Goal: Navigation & Orientation: Find specific page/section

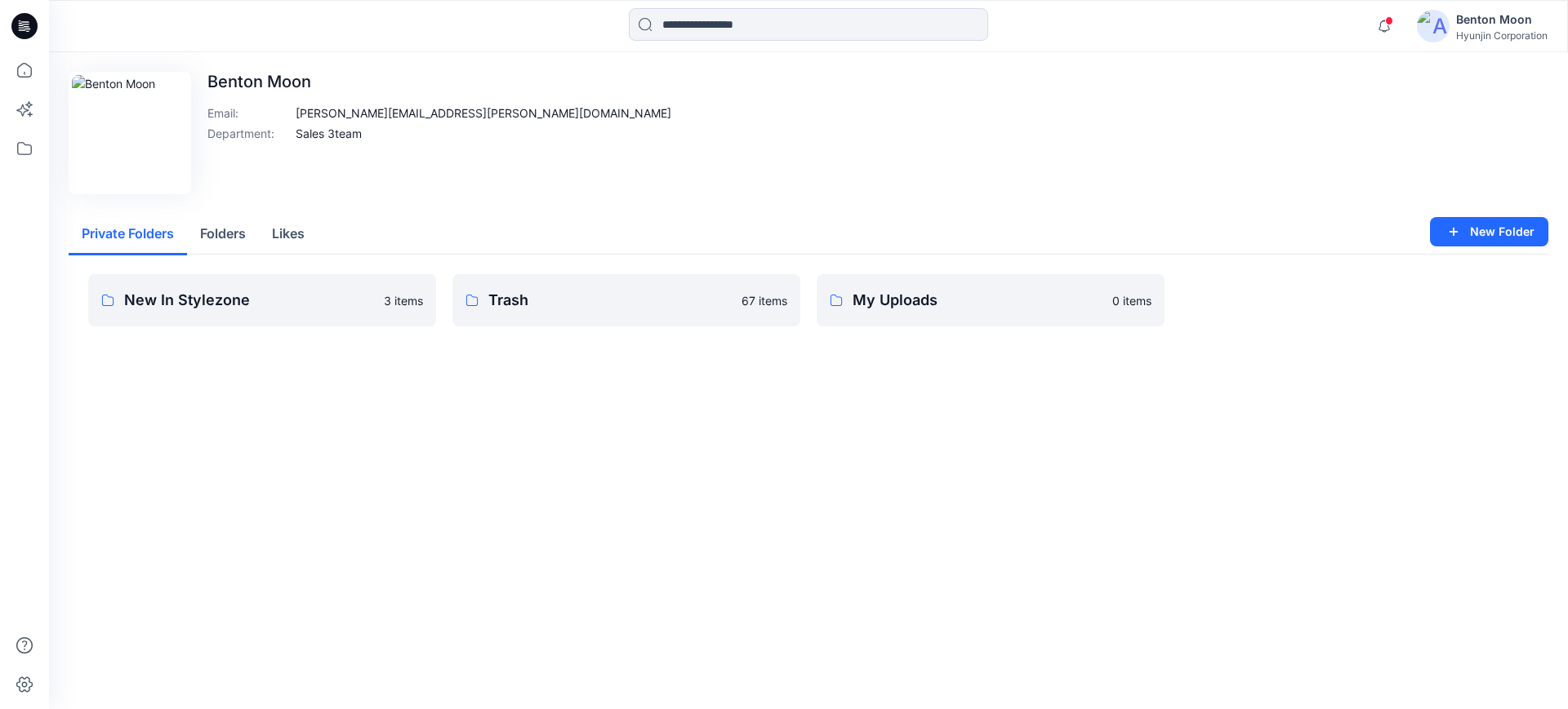
click at [228, 230] on button "Folders" at bounding box center [223, 234] width 72 height 41
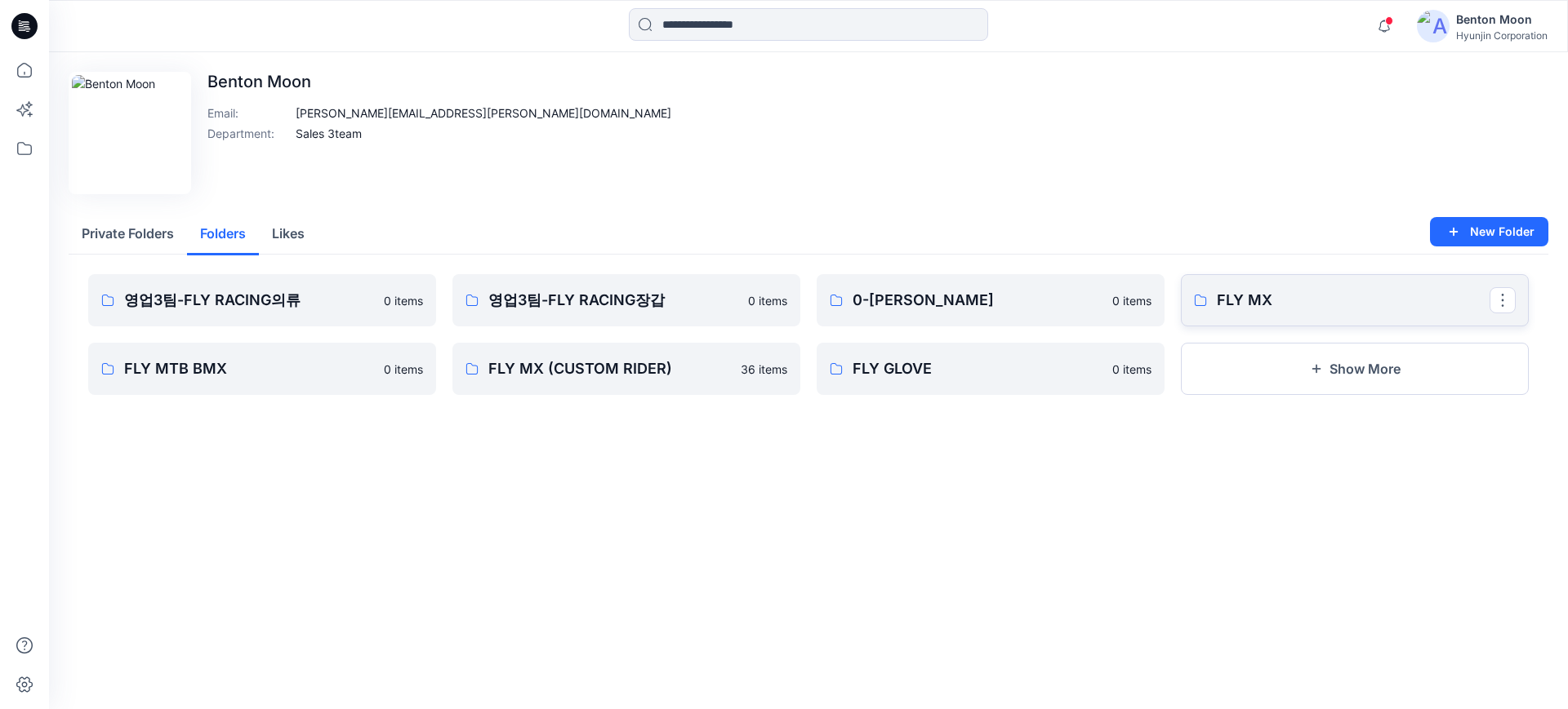
click at [1313, 308] on p "FLY MX" at bounding box center [1353, 300] width 273 height 23
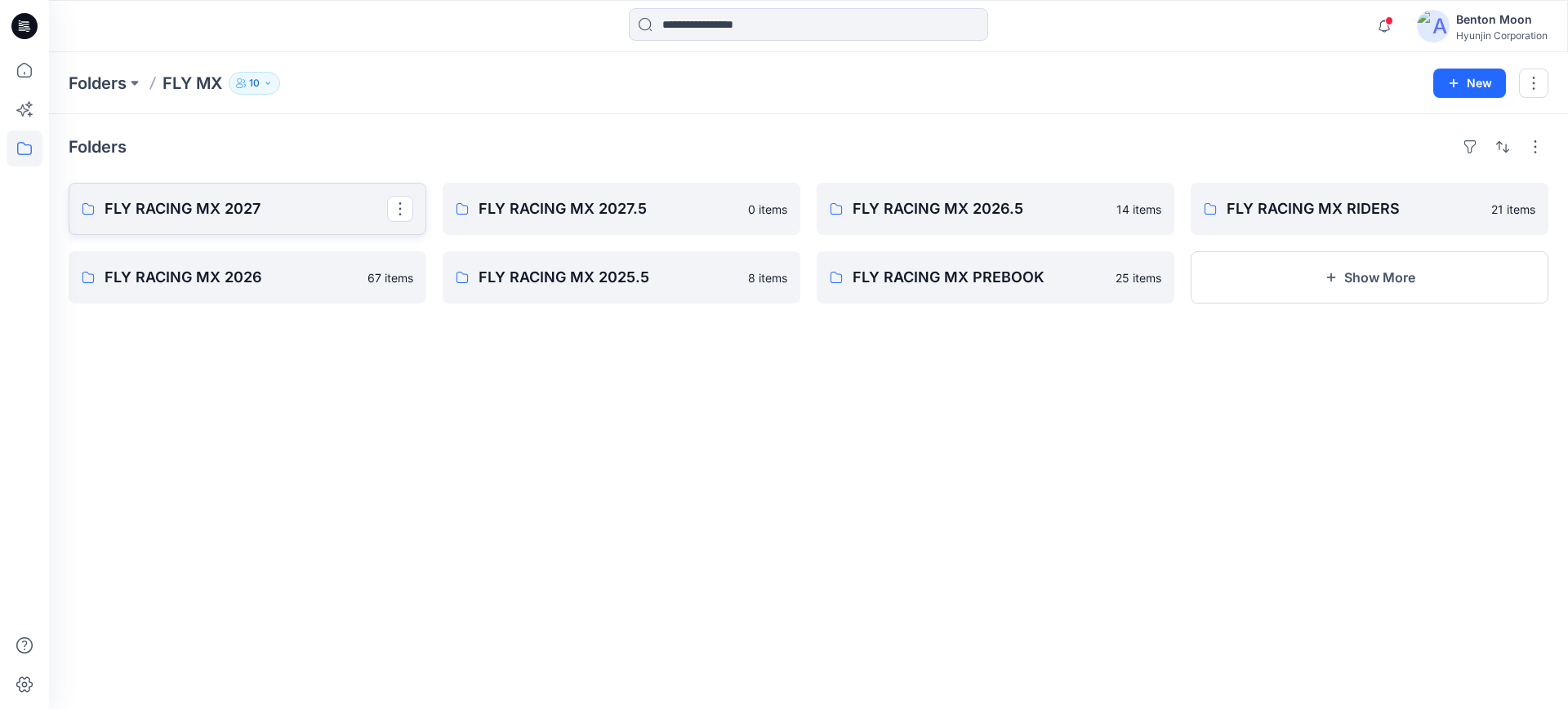
click at [295, 220] on p "FLY RACING MX 2027" at bounding box center [245, 208] width 282 height 23
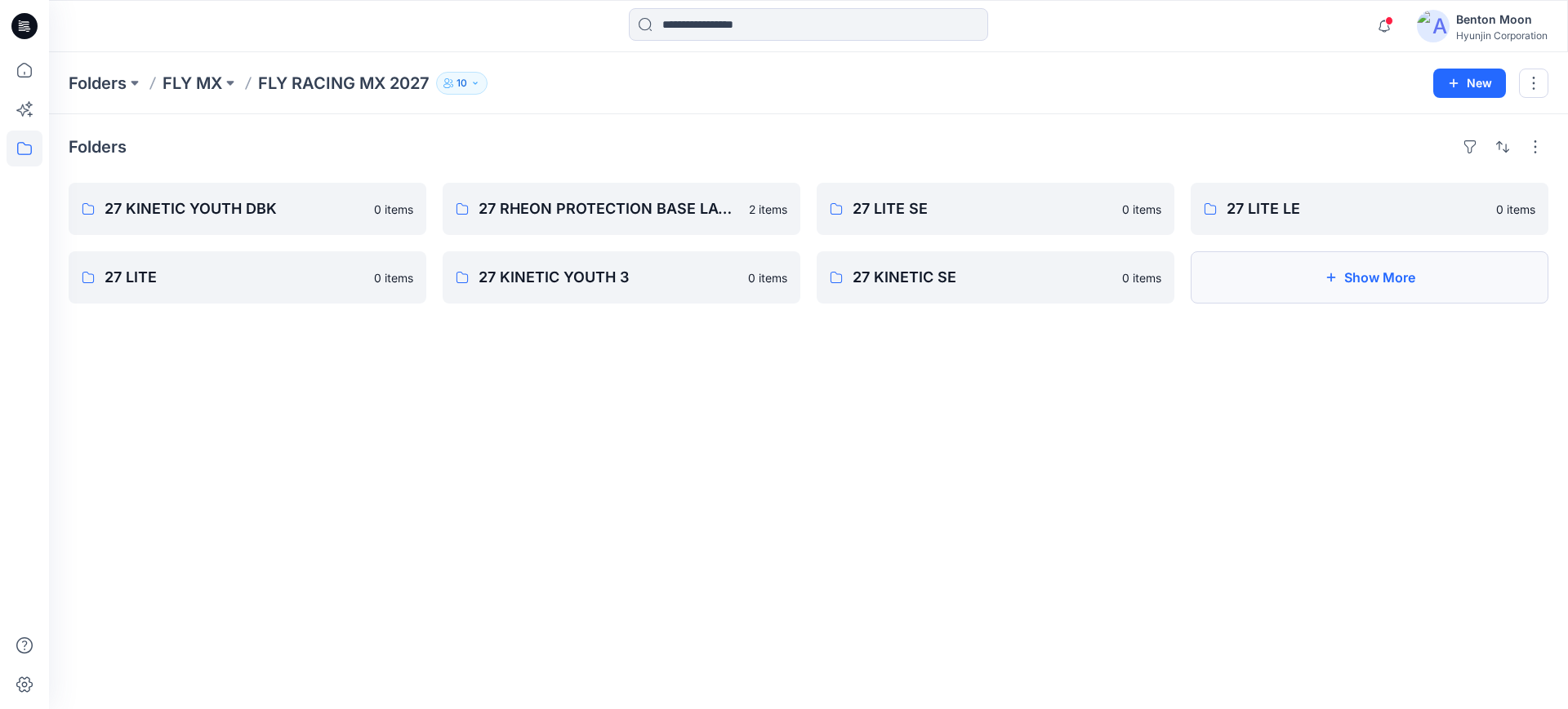
click at [1321, 295] on button "Show More" at bounding box center [1369, 277] width 358 height 52
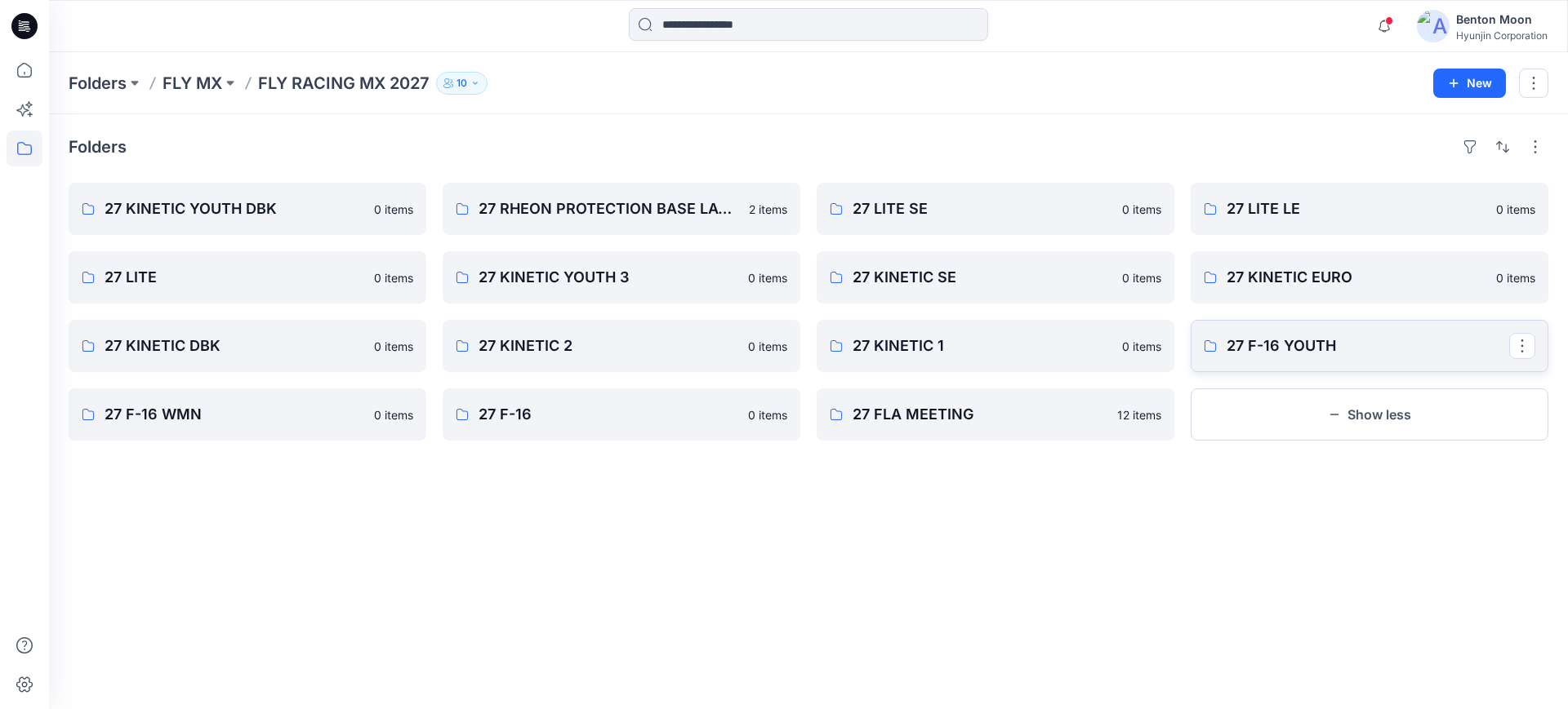
click at [1411, 347] on p "27 F-16 YOUTH" at bounding box center [1367, 345] width 282 height 23
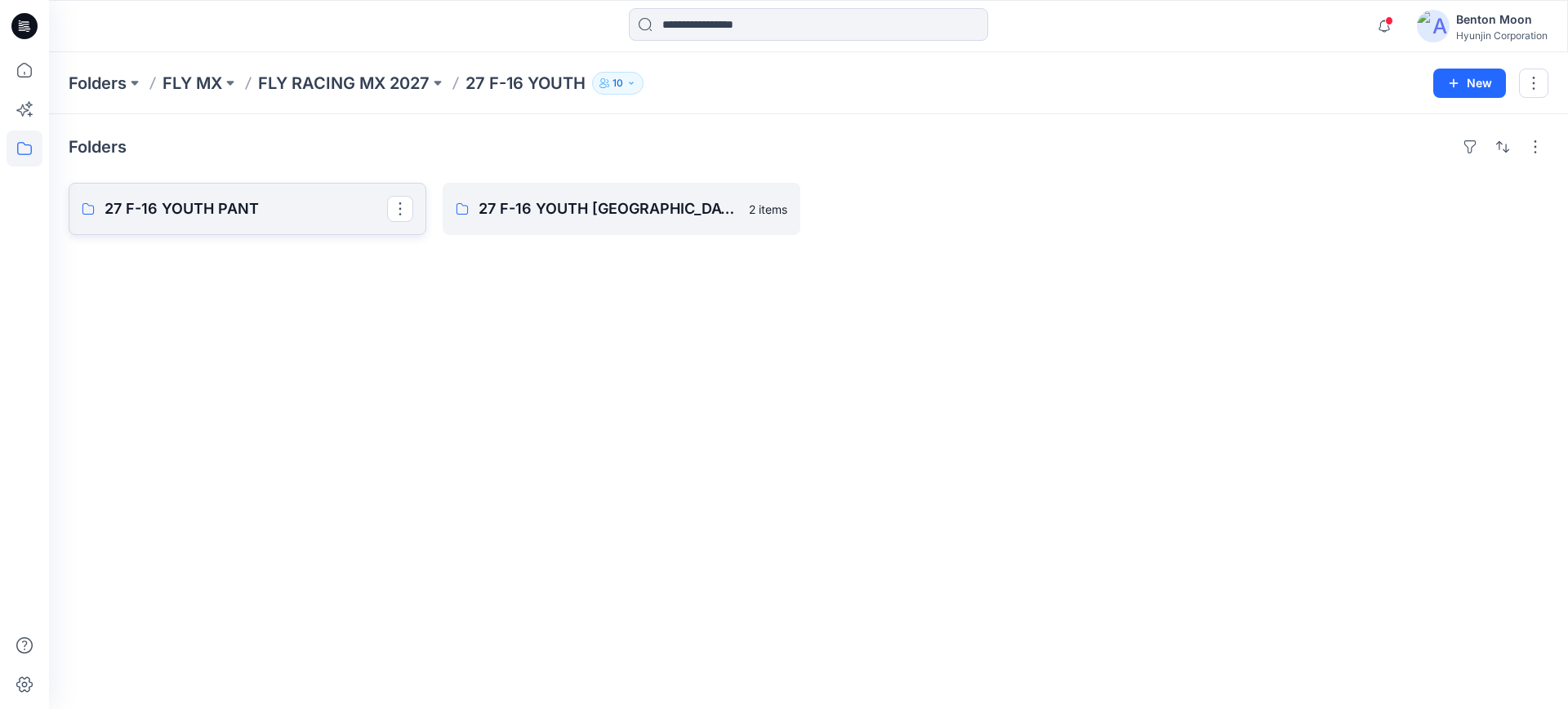
click at [337, 221] on link "27 F-16 YOUTH PANT" at bounding box center [247, 209] width 358 height 52
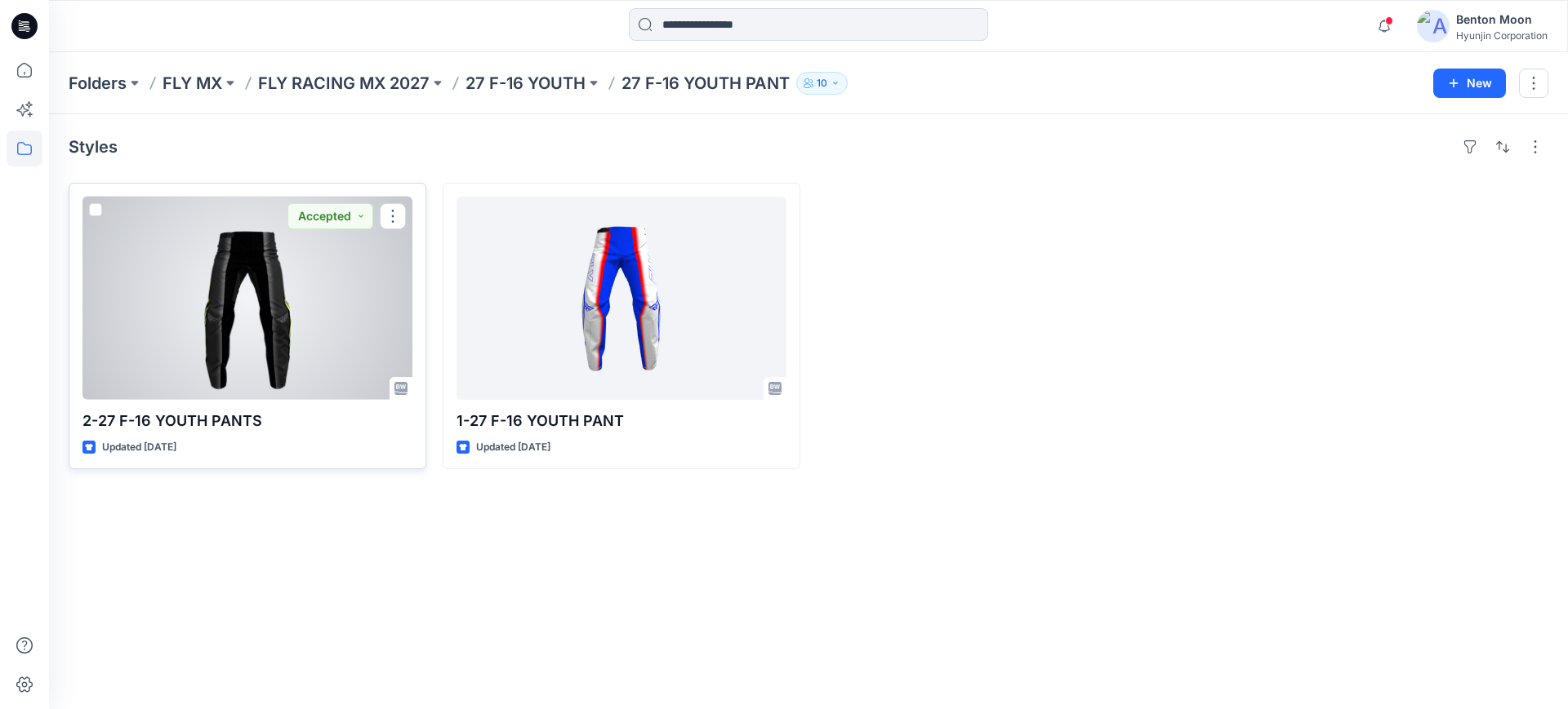
click at [342, 339] on div at bounding box center [248, 298] width 330 height 204
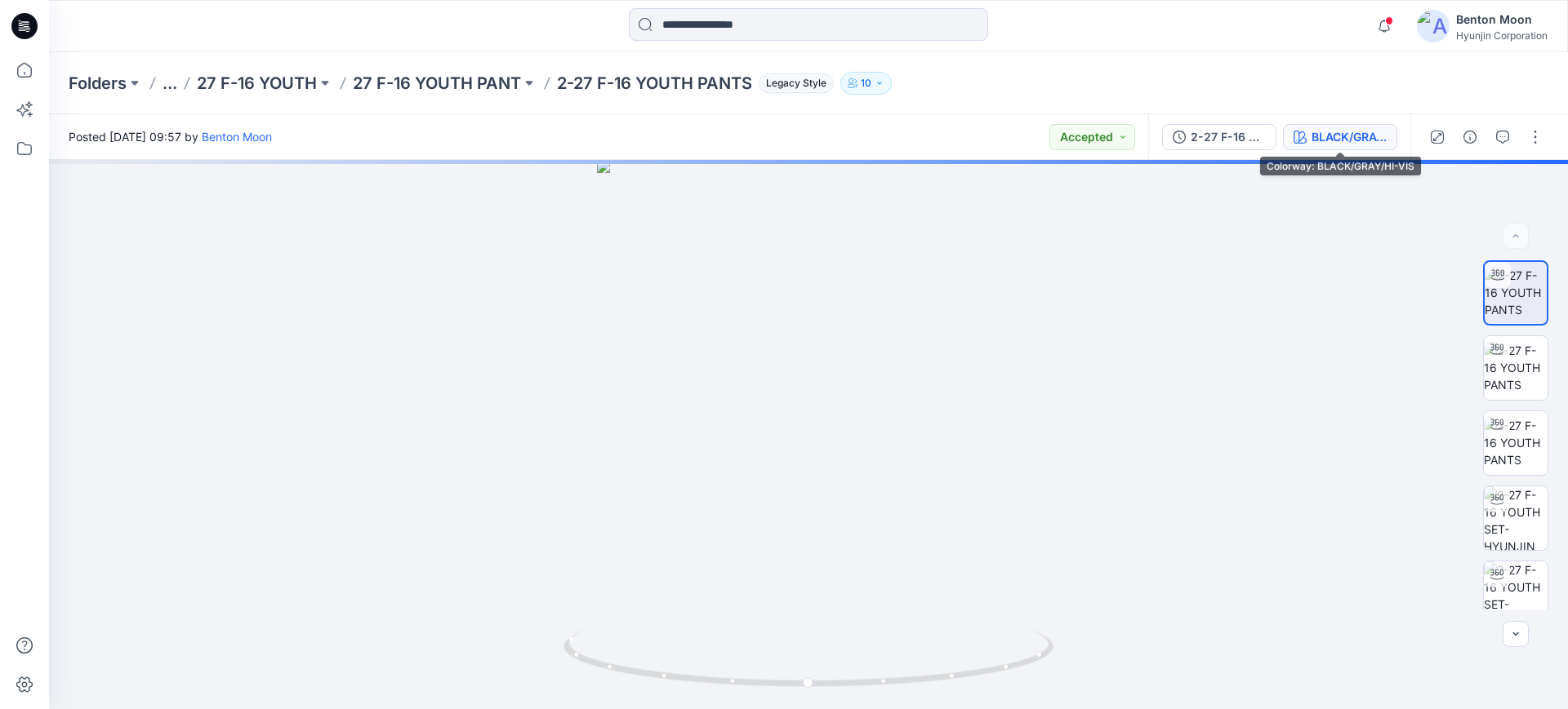
click at [1373, 147] on button "BLACK/GRAY/HI-VIS" at bounding box center [1339, 137] width 114 height 26
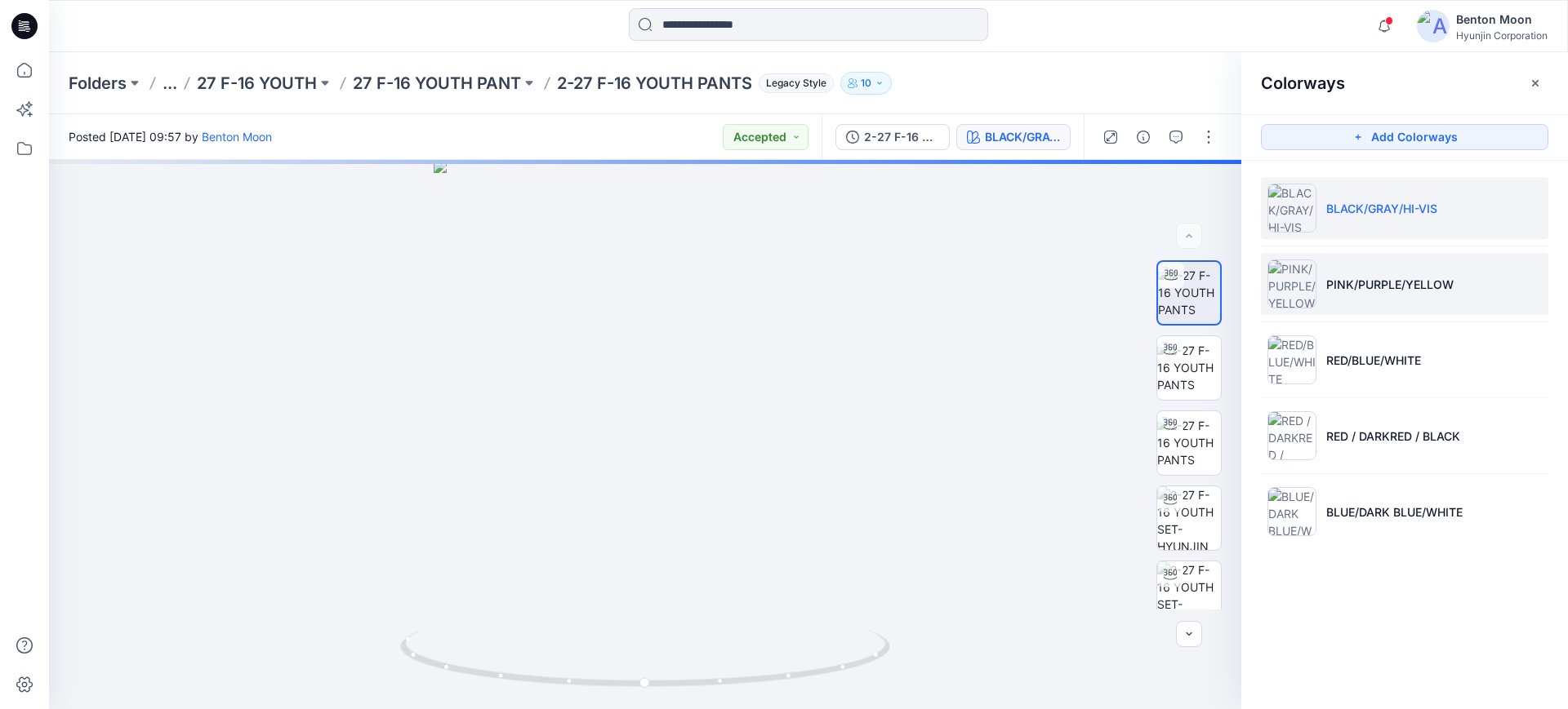
click at [1421, 303] on li "PINK/PURPLE/YELLOW" at bounding box center [1404, 284] width 287 height 62
